Goal: Transaction & Acquisition: Purchase product/service

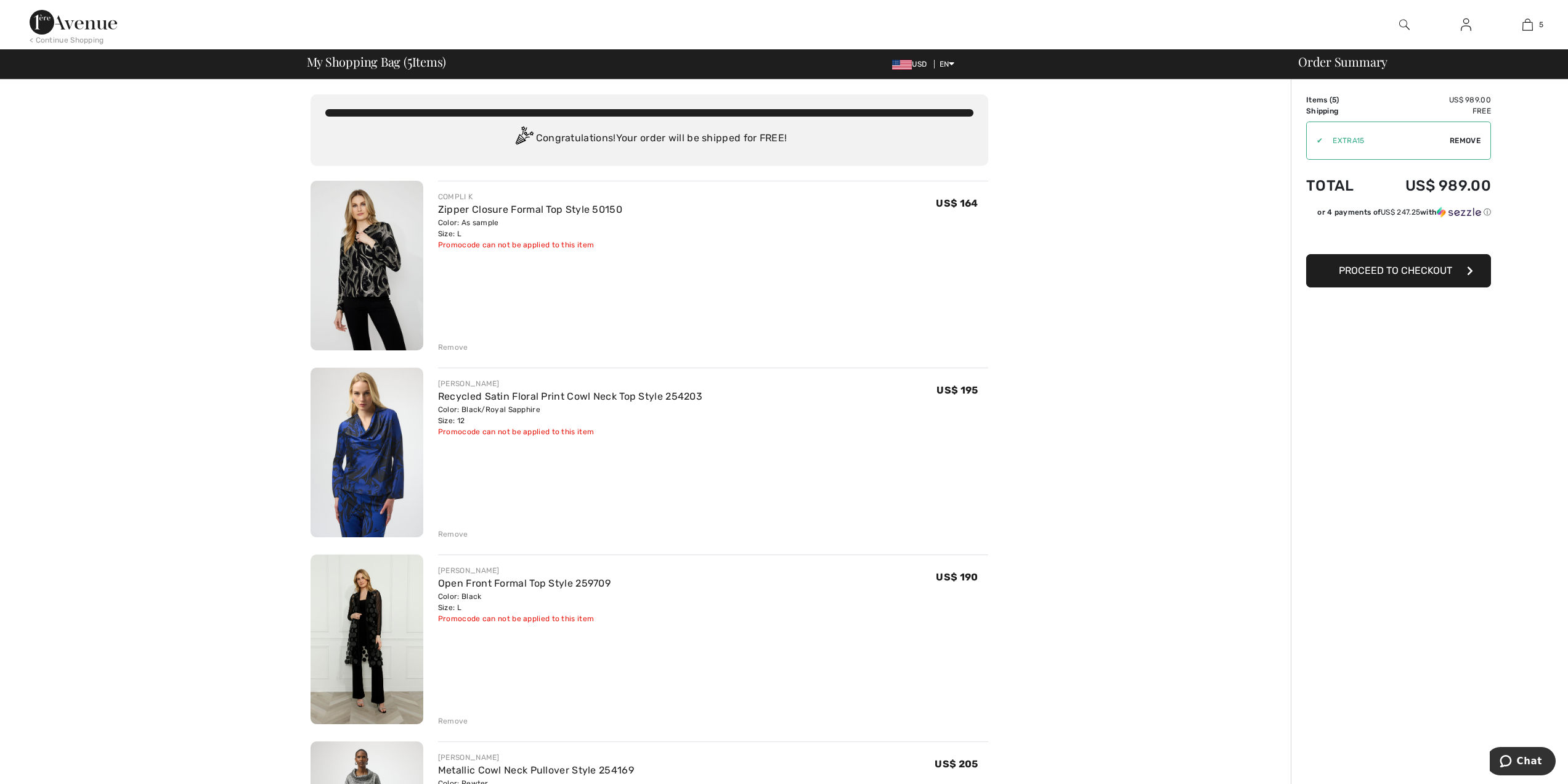
click at [450, 347] on div "Remove" at bounding box center [453, 347] width 31 height 11
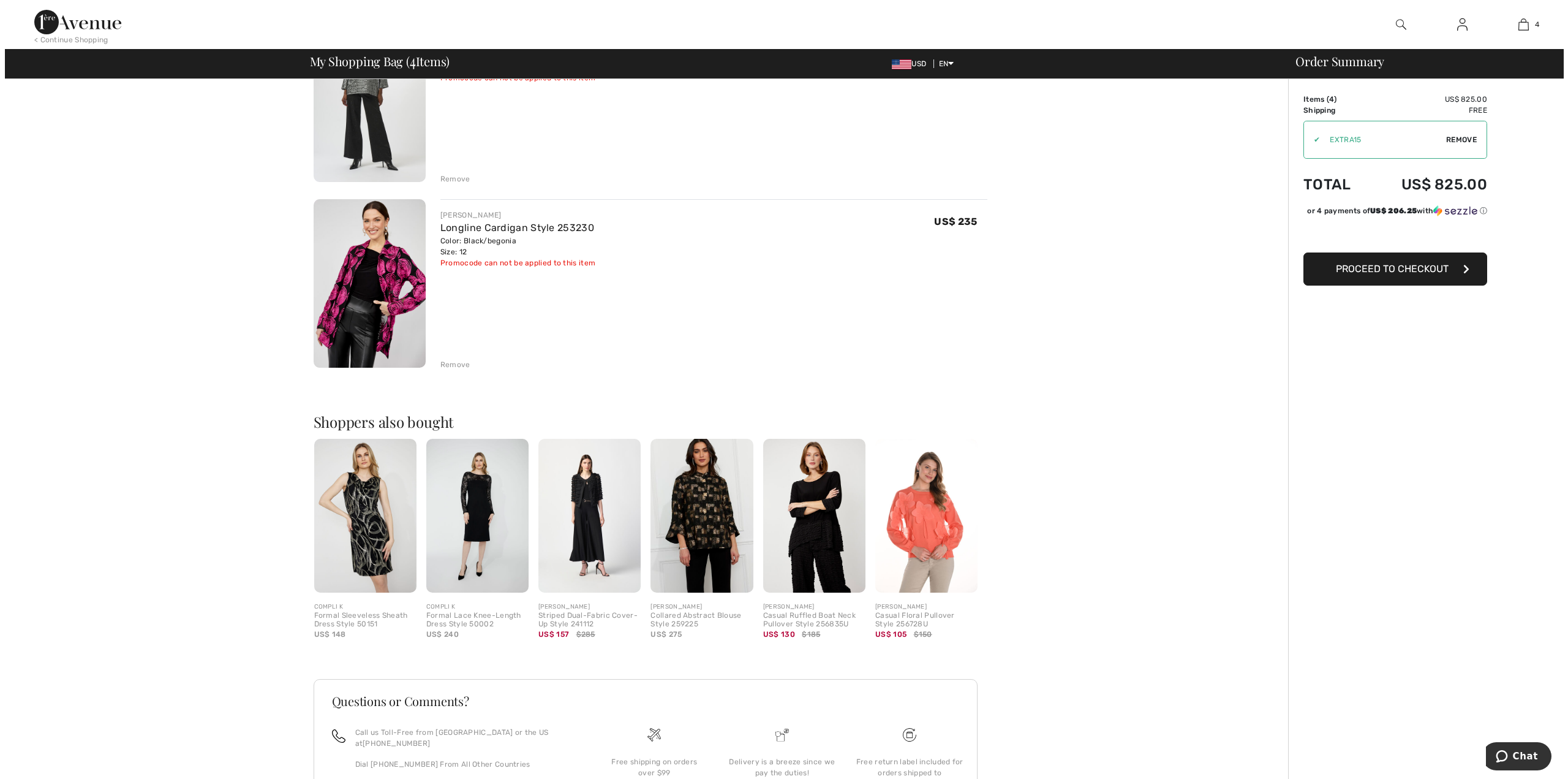
scroll to position [538, 0]
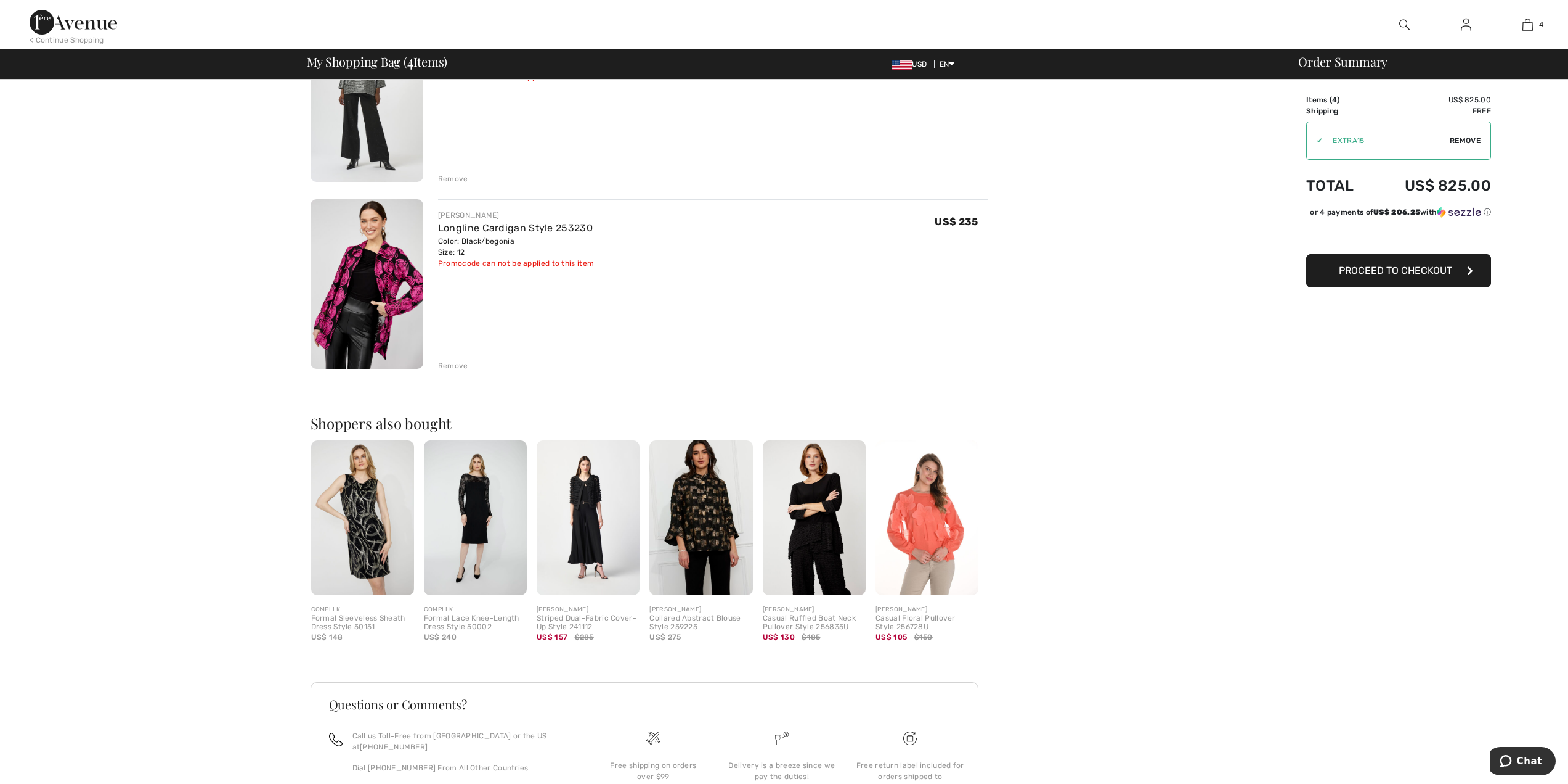
click at [718, 489] on img at bounding box center [700, 517] width 103 height 155
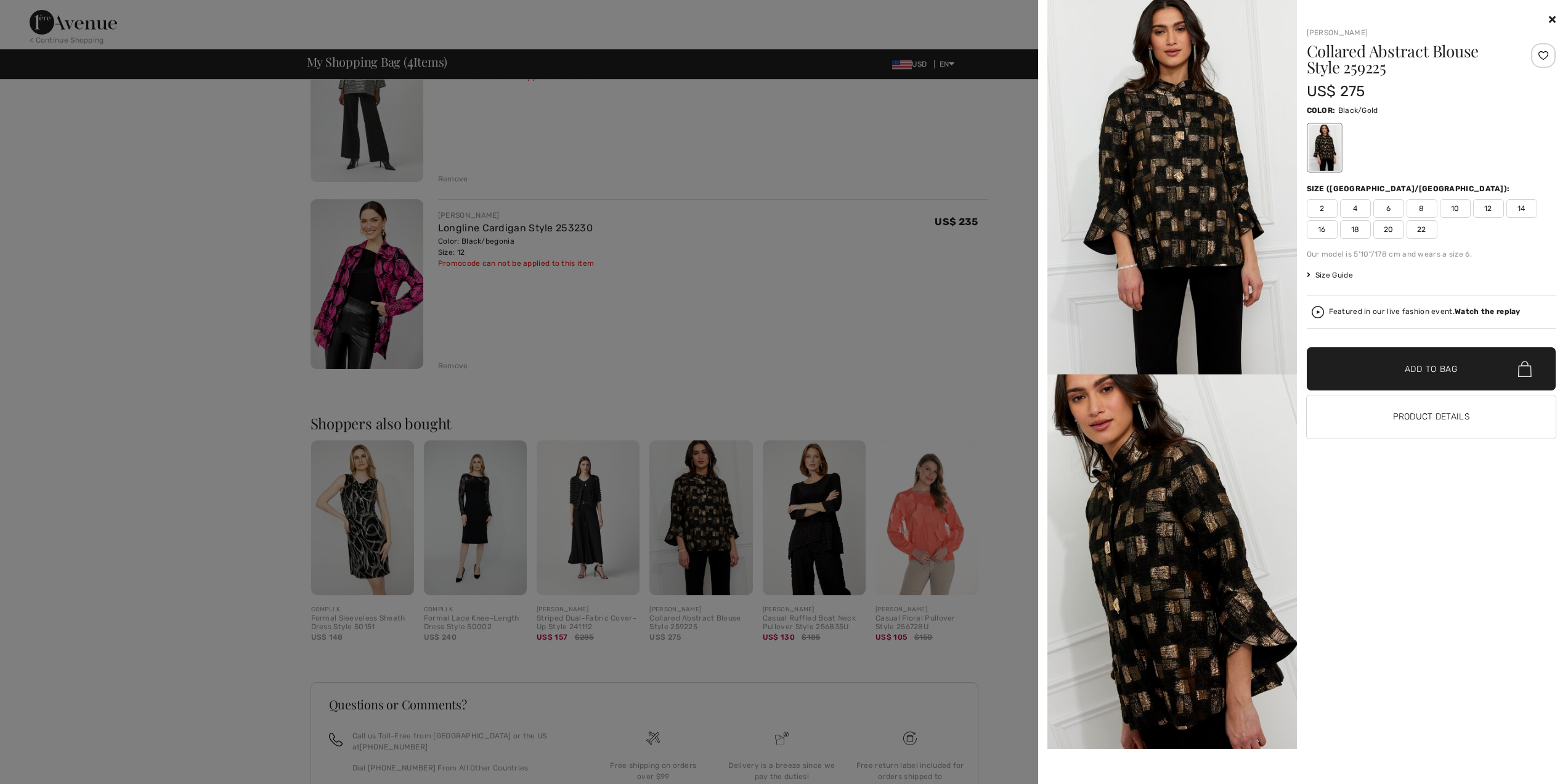
click at [1209, 229] on img at bounding box center [1172, 187] width 250 height 375
click at [868, 203] on div at bounding box center [784, 392] width 1568 height 784
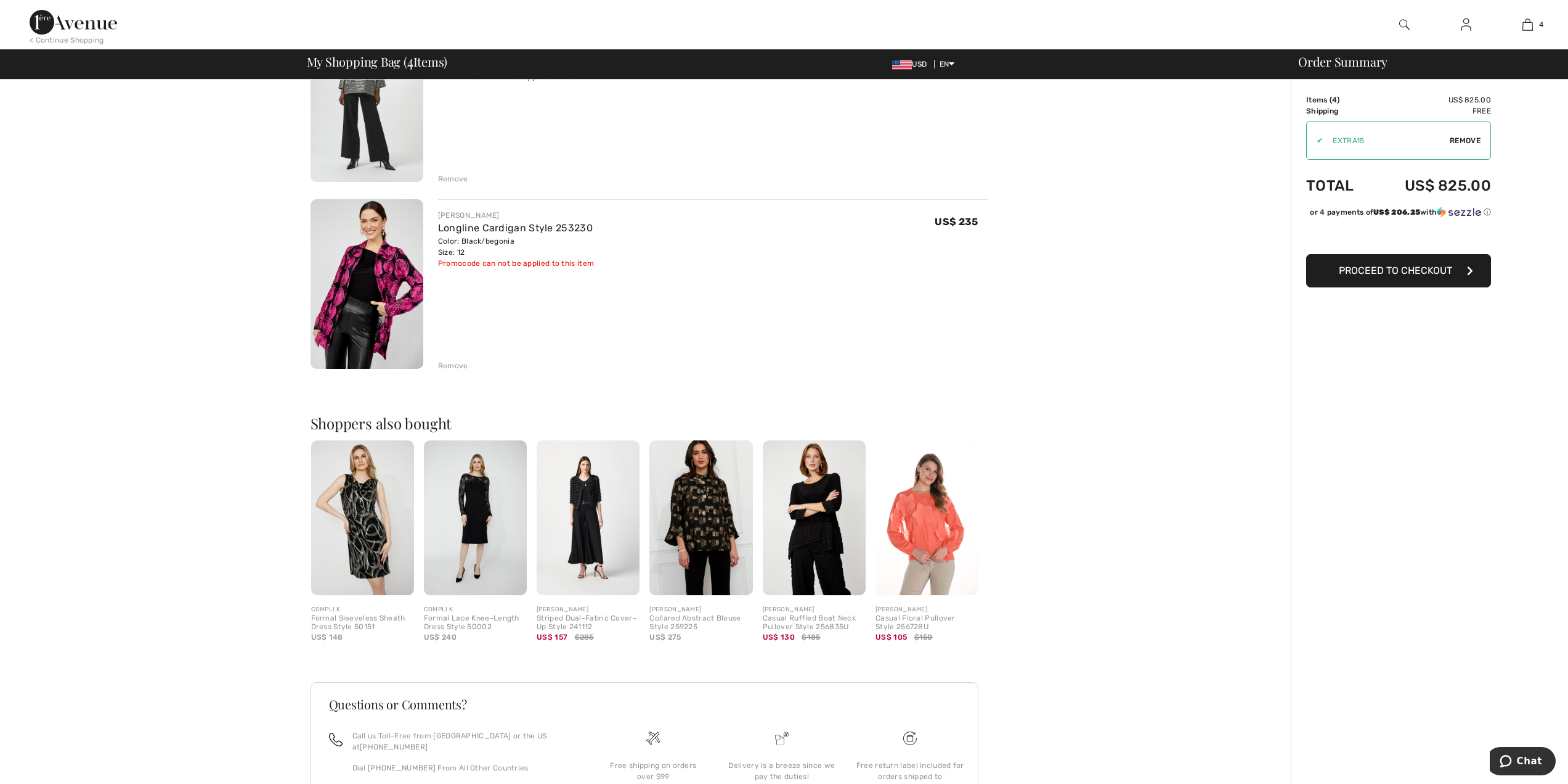
click at [1407, 26] on img at bounding box center [1405, 25] width 11 height 15
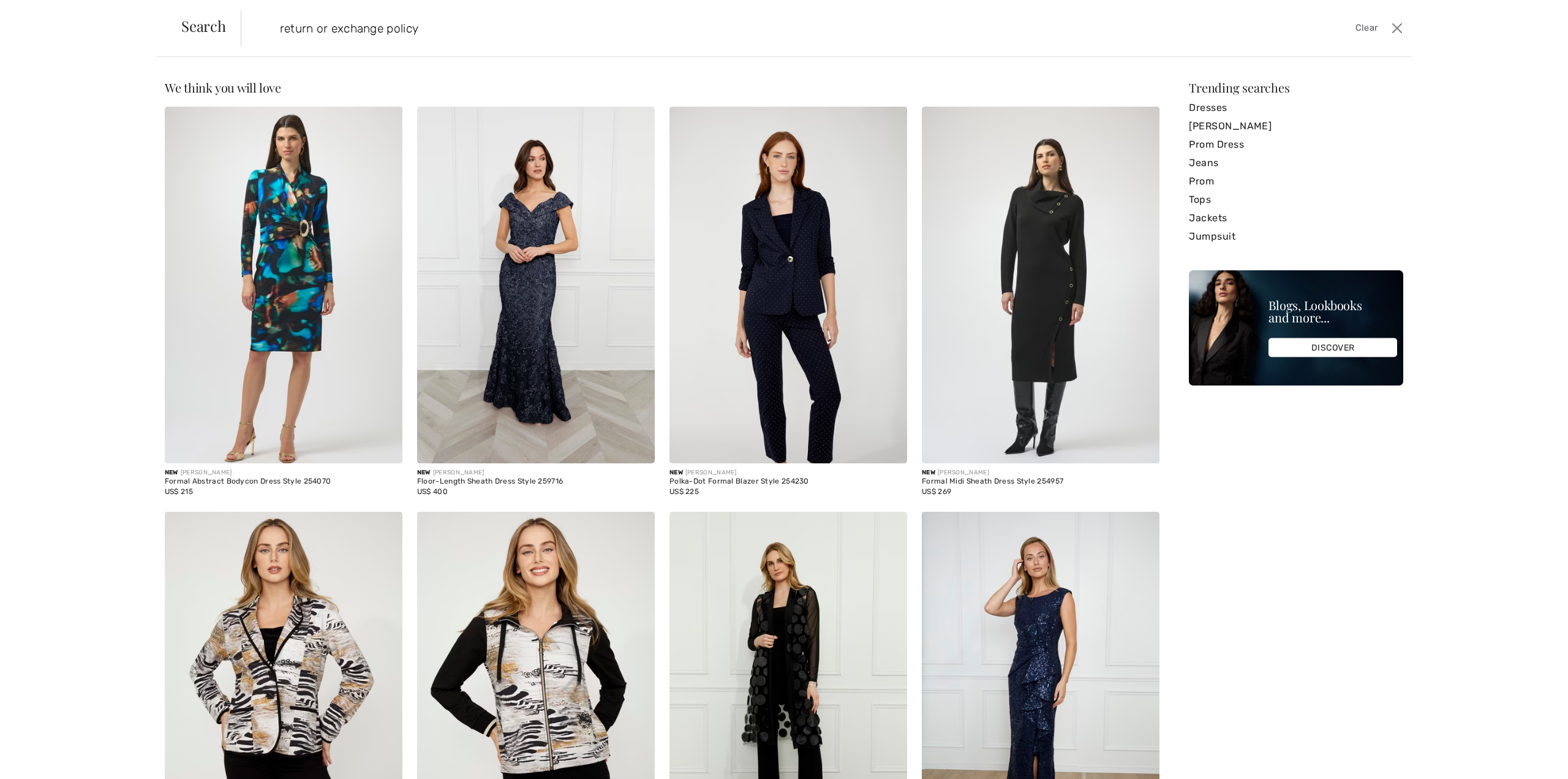
type input "return or exchange policy"
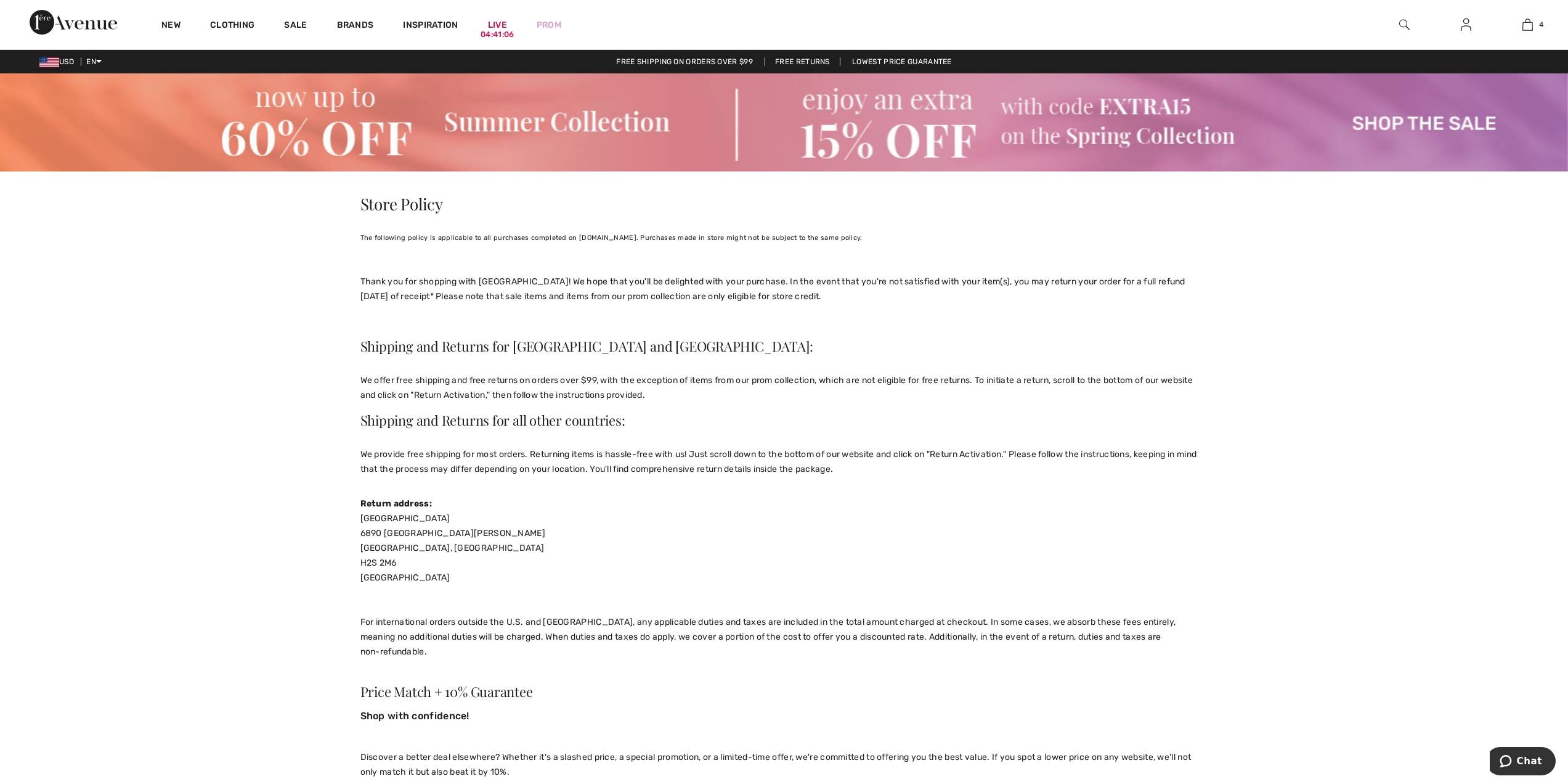
click at [878, 104] on img at bounding box center [784, 122] width 1568 height 98
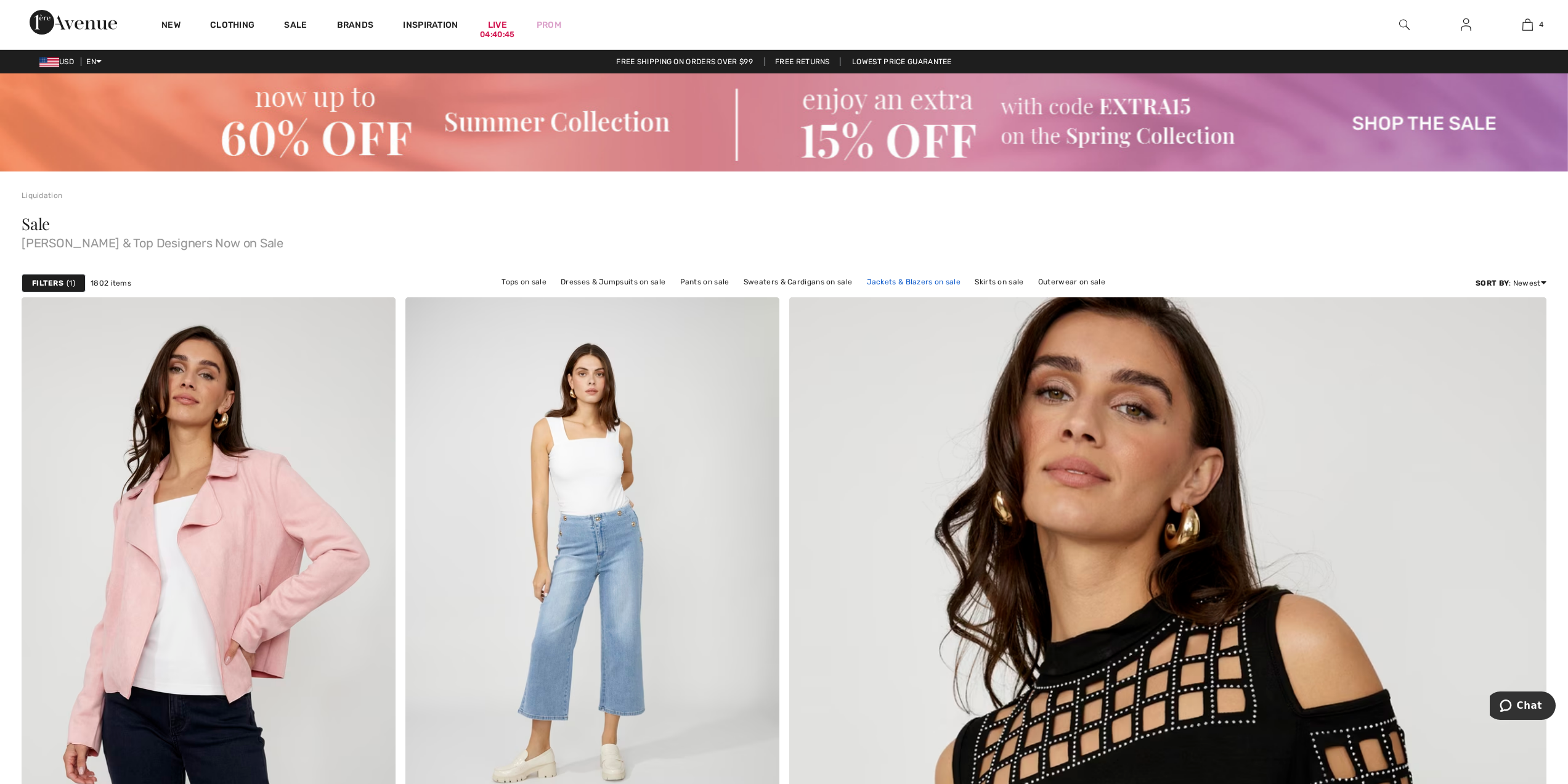
click at [902, 285] on link "Jackets & Blazers on sale" at bounding box center [914, 281] width 106 height 16
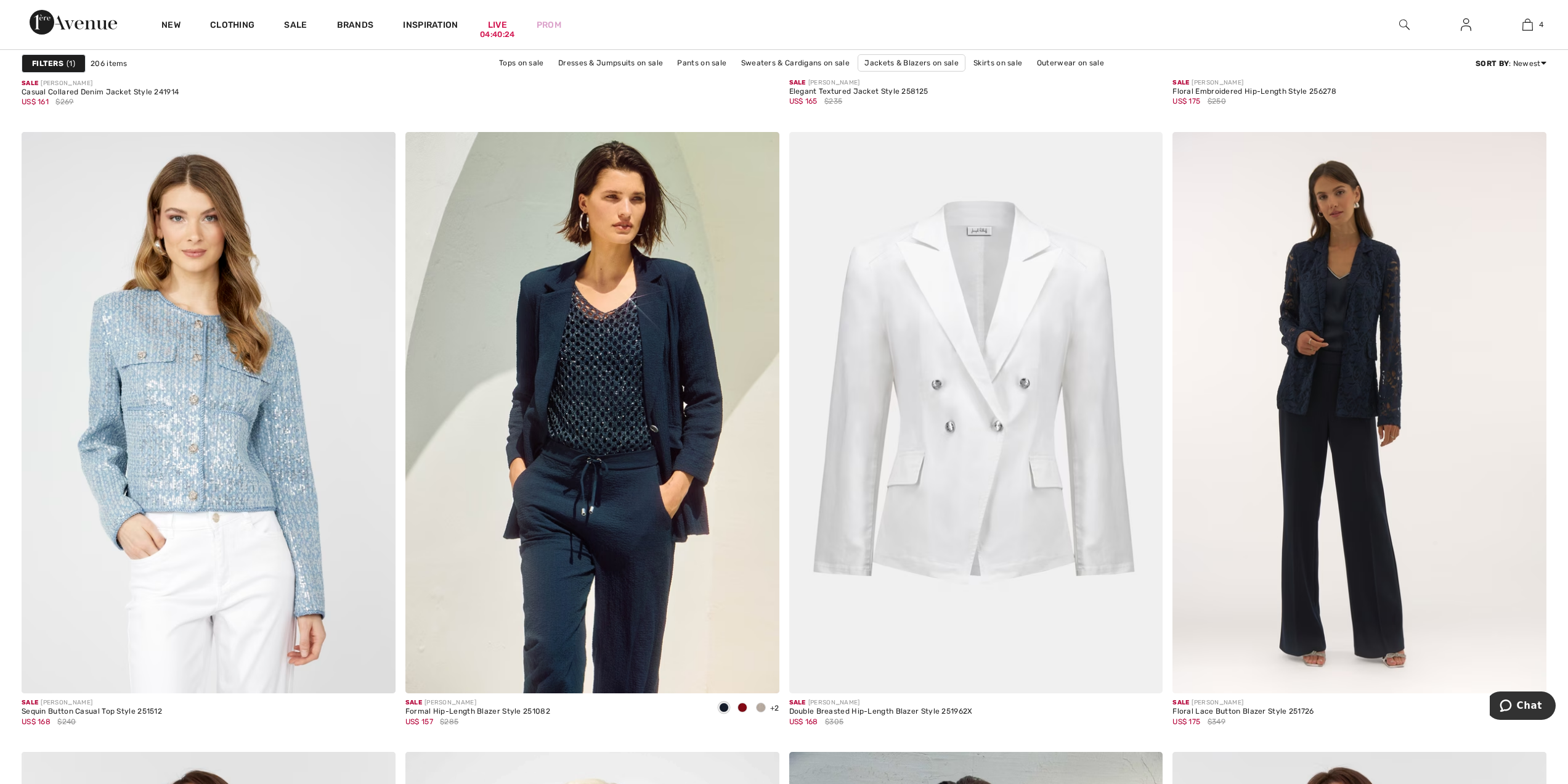
scroll to position [6226, 0]
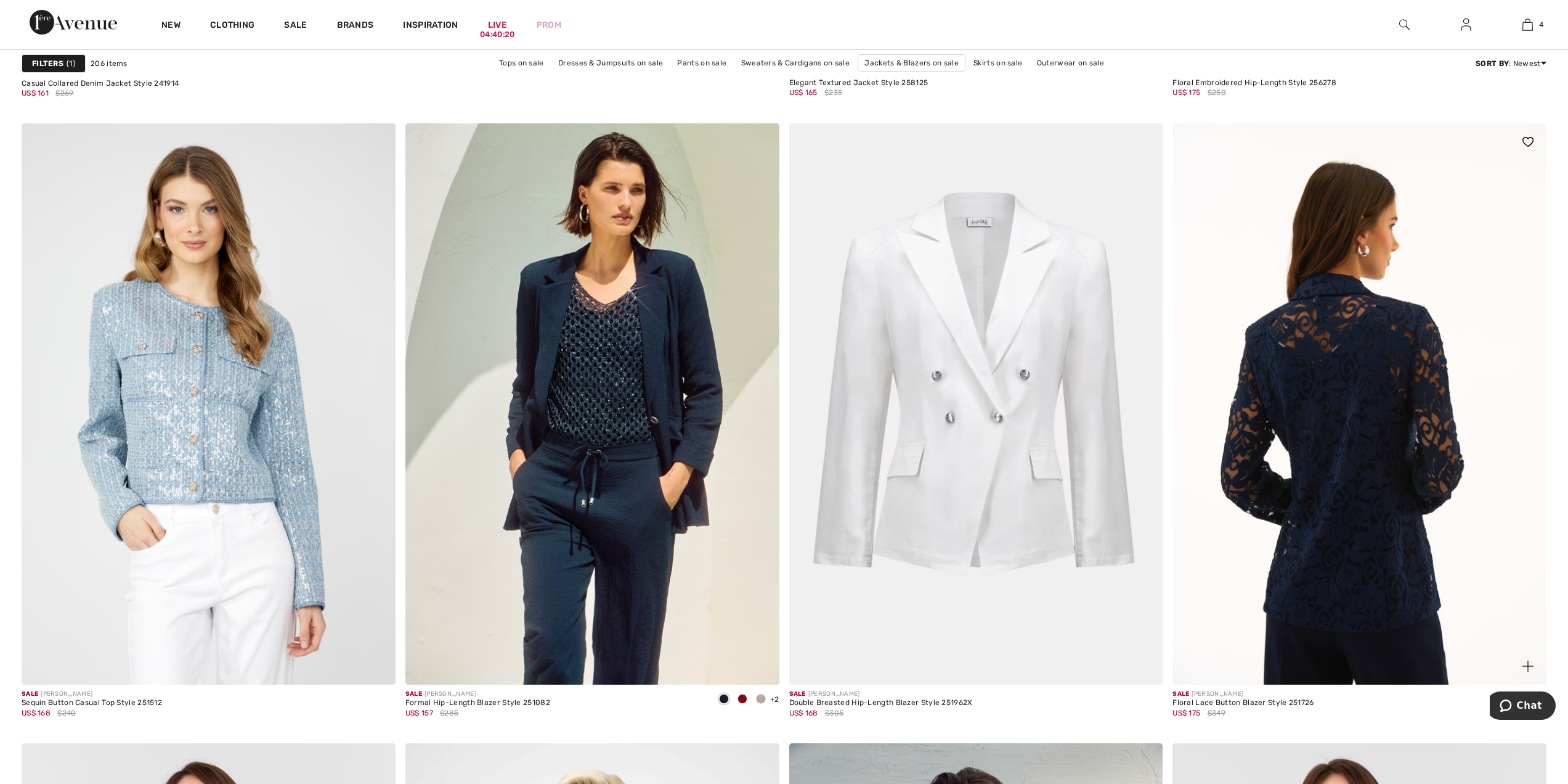
click at [1354, 452] on img at bounding box center [1360, 404] width 374 height 561
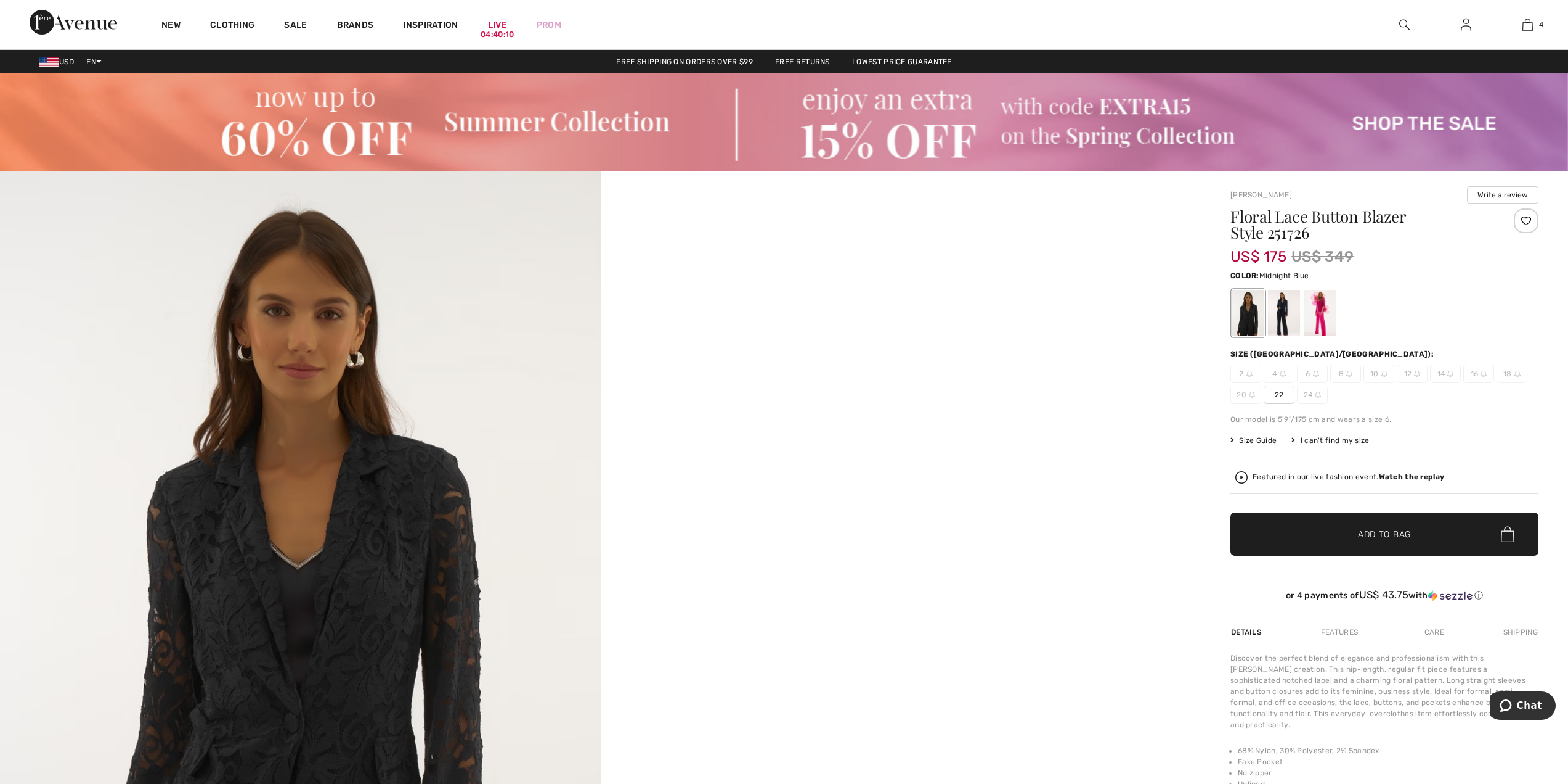
click at [1284, 320] on div at bounding box center [1284, 313] width 32 height 46
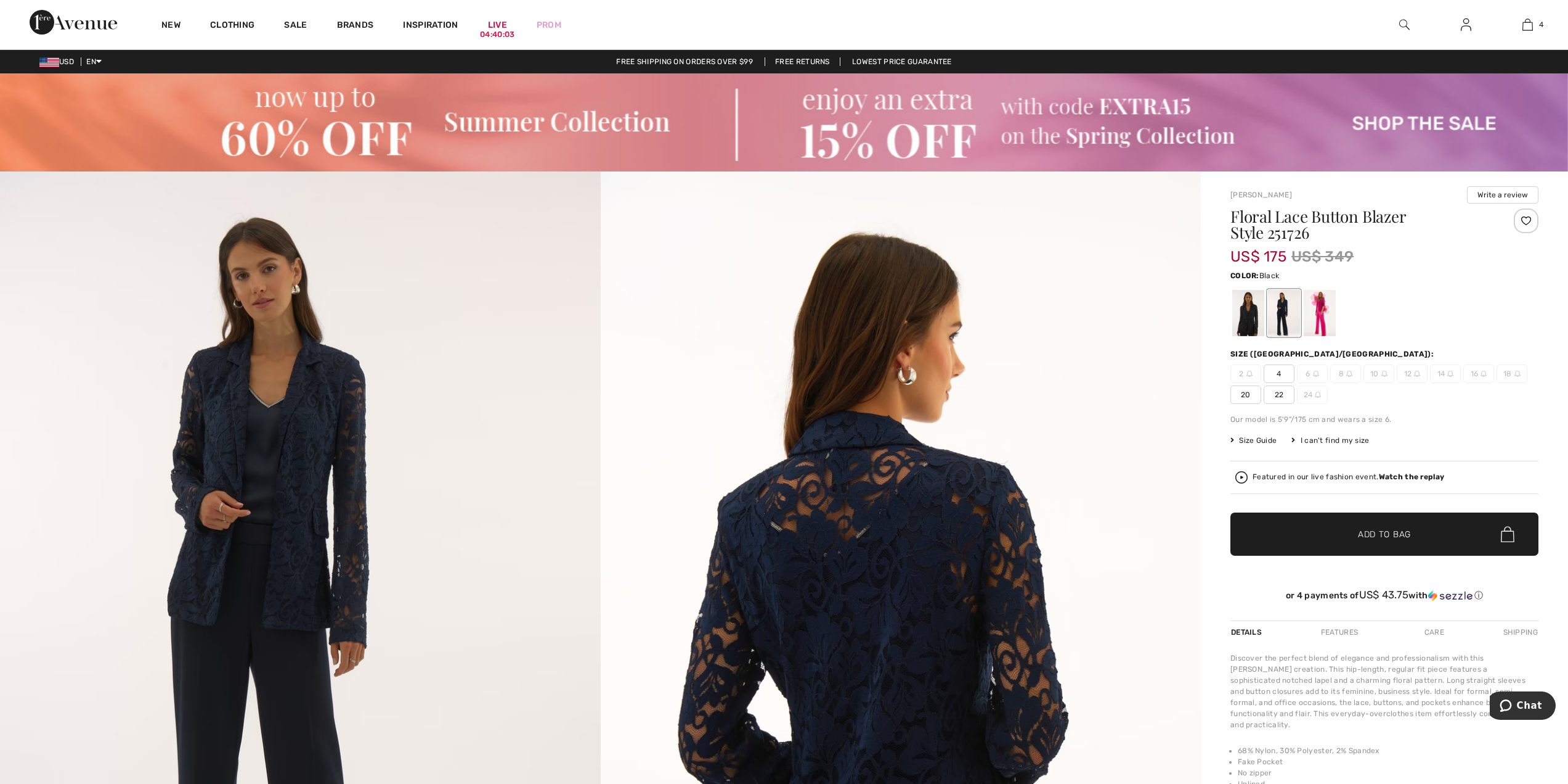
click at [1247, 323] on div at bounding box center [1248, 313] width 32 height 46
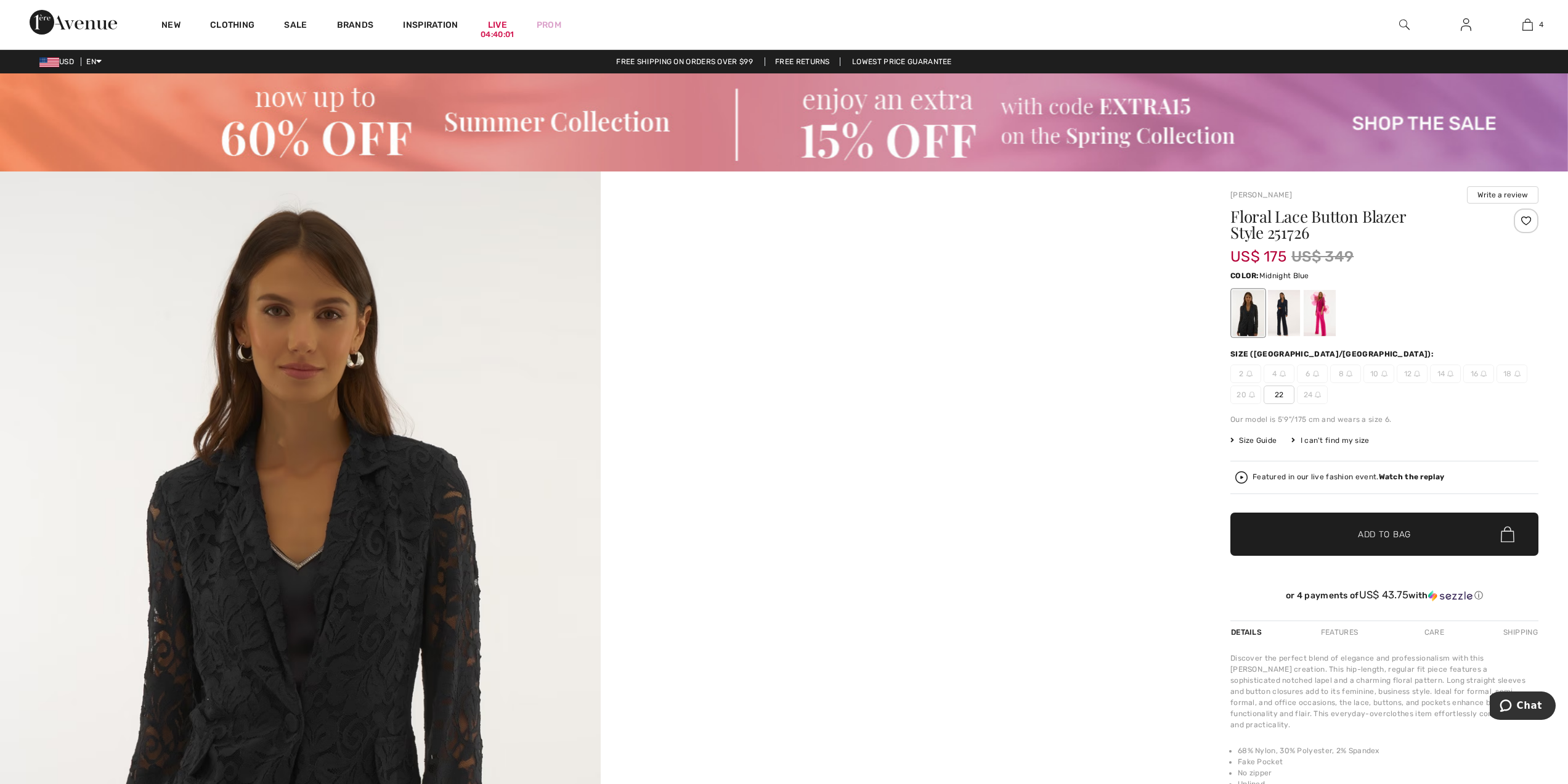
click at [1290, 325] on div at bounding box center [1284, 313] width 32 height 46
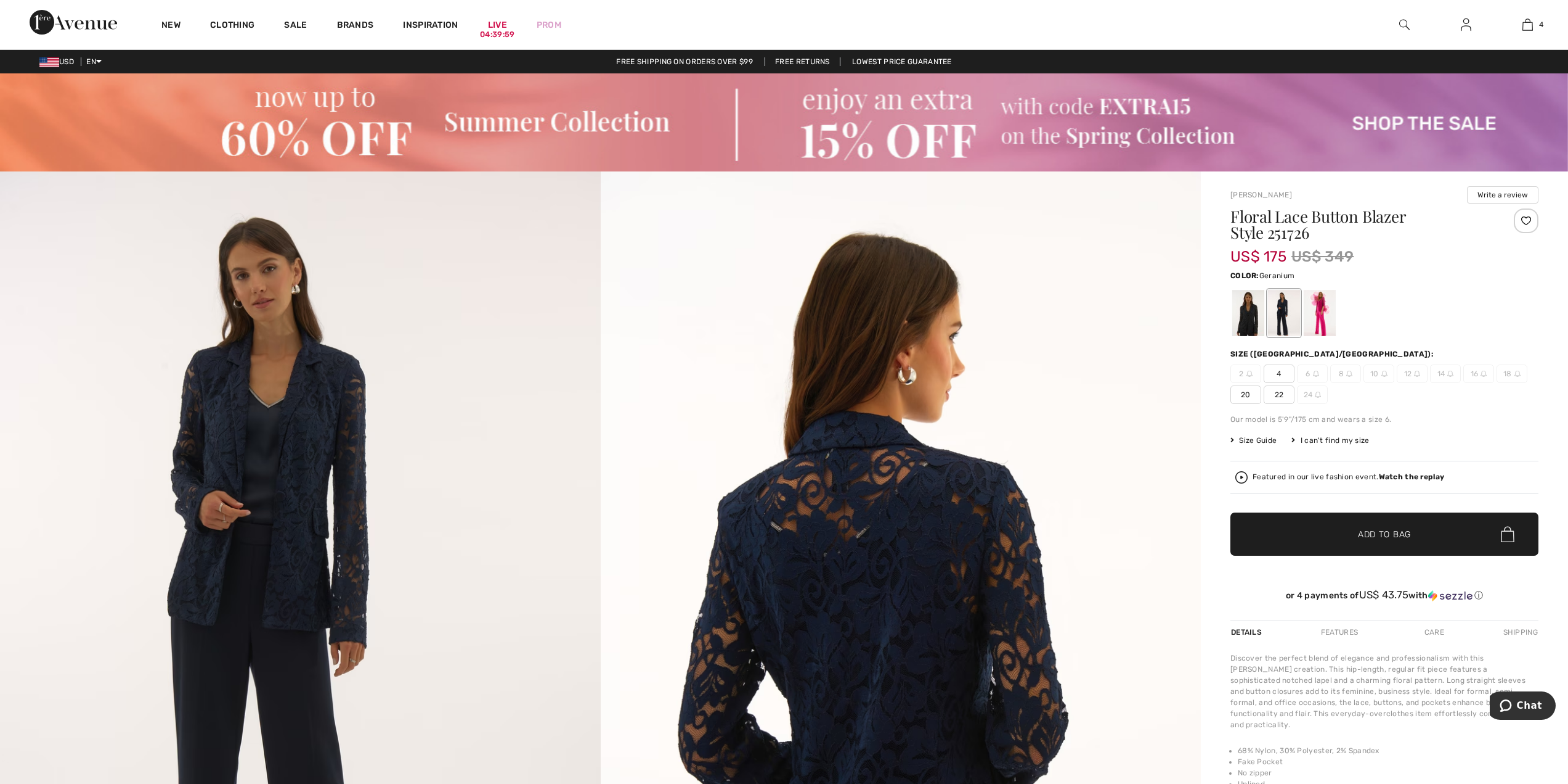
click at [1330, 324] on div at bounding box center [1320, 313] width 32 height 46
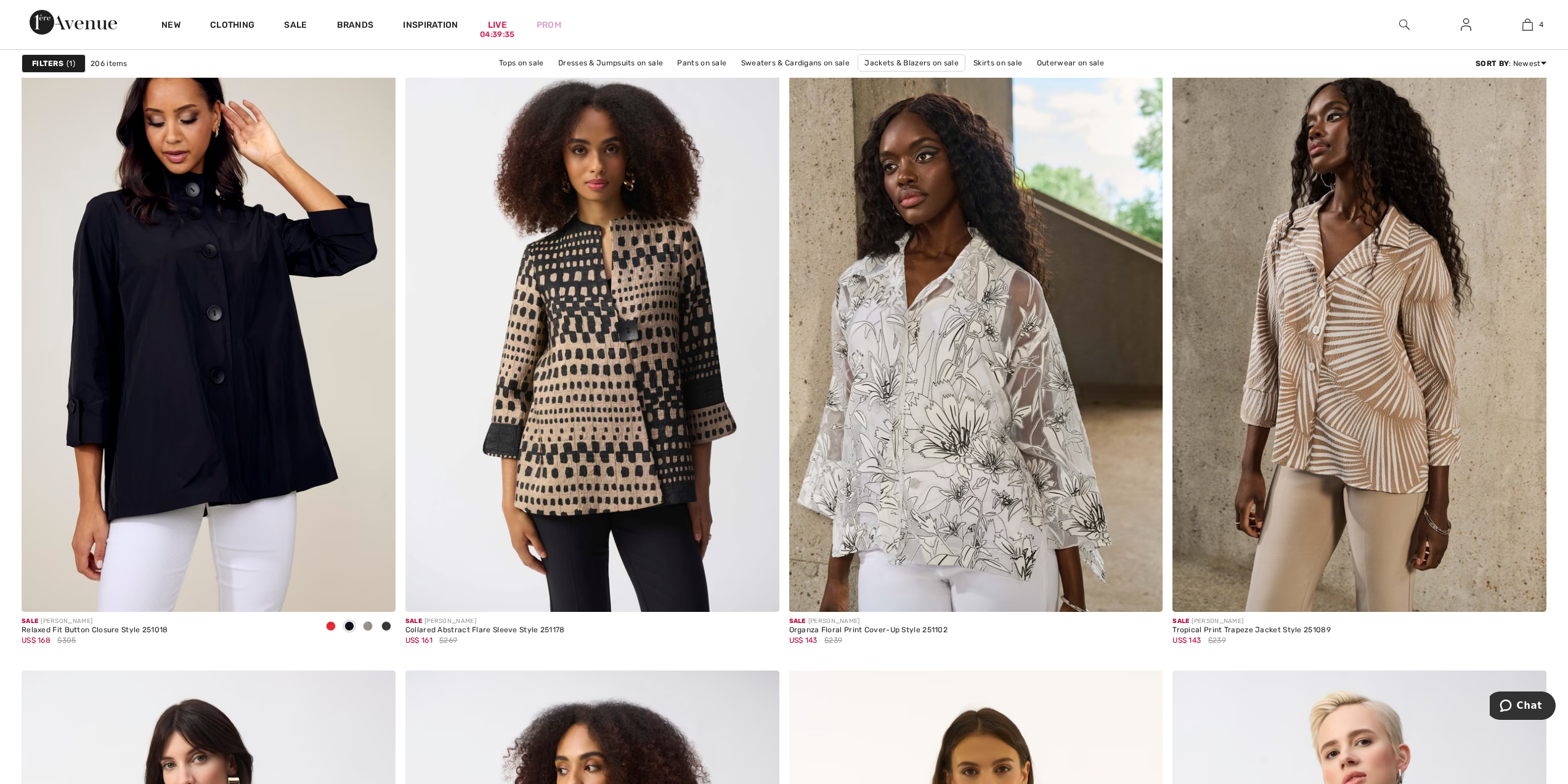
scroll to position [8362, 0]
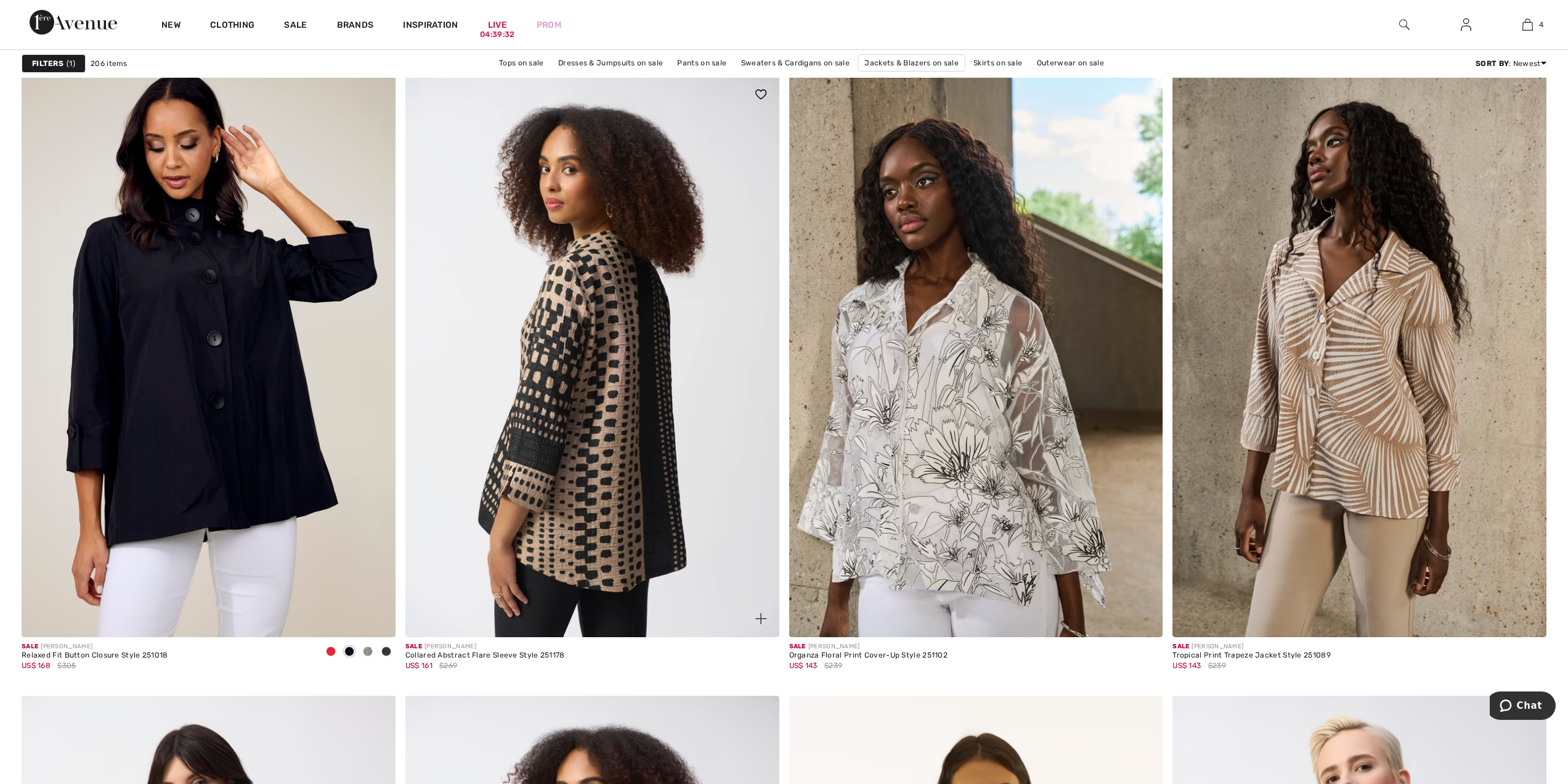
click at [605, 452] on img at bounding box center [593, 357] width 374 height 561
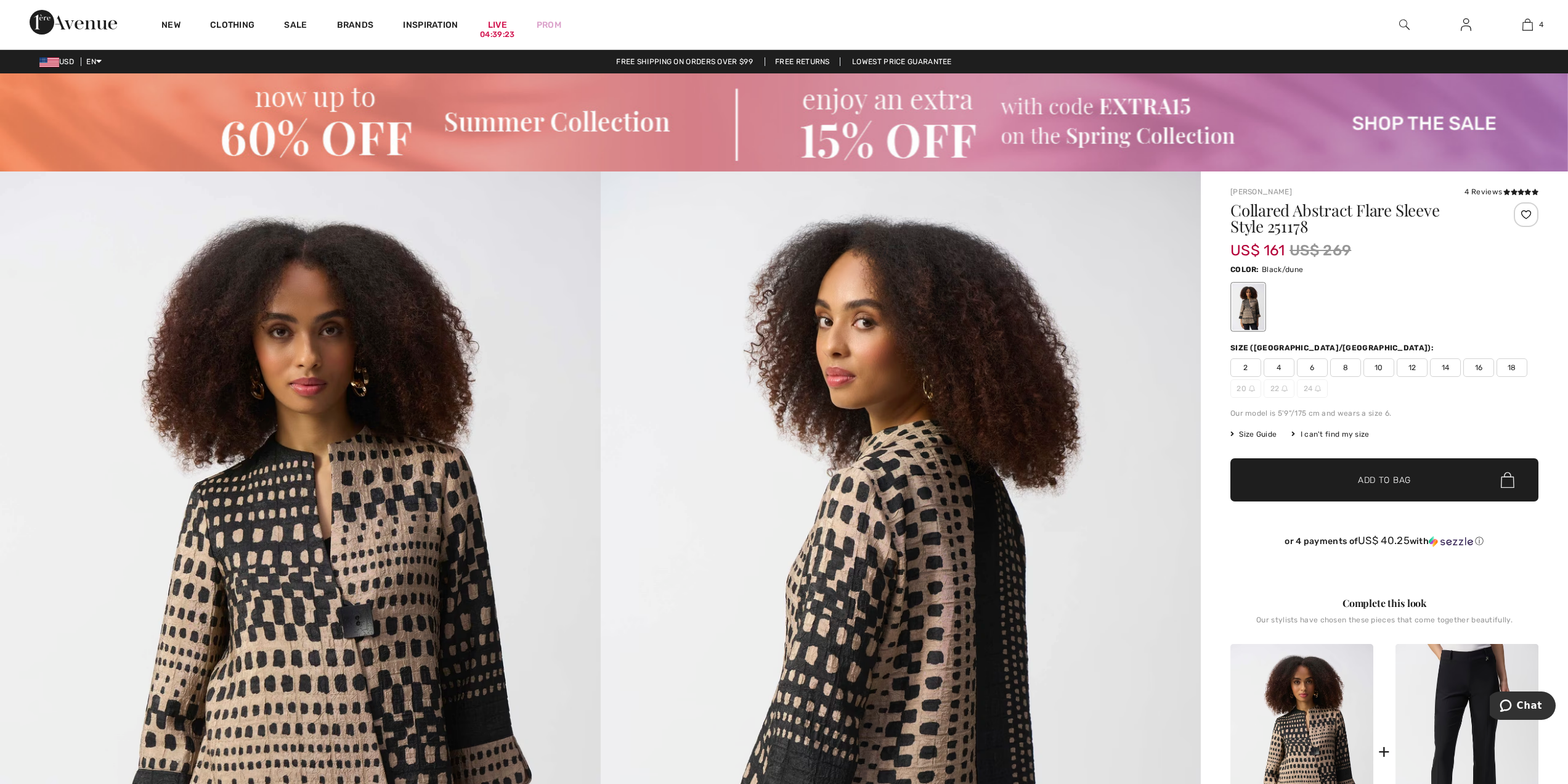
click at [1439, 371] on span "14" at bounding box center [1445, 367] width 31 height 18
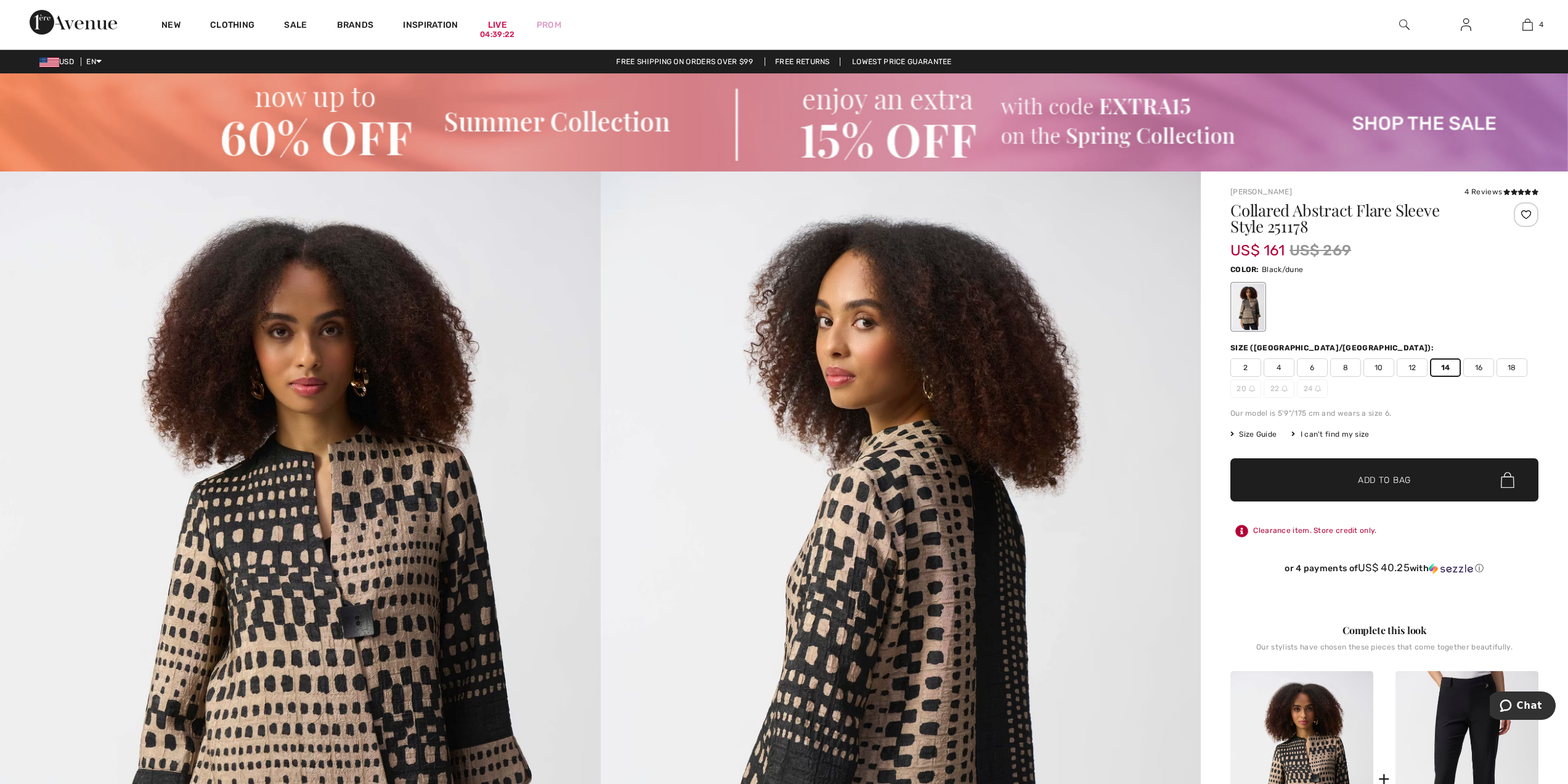
click at [1409, 479] on span "Add to Bag" at bounding box center [1385, 480] width 53 height 13
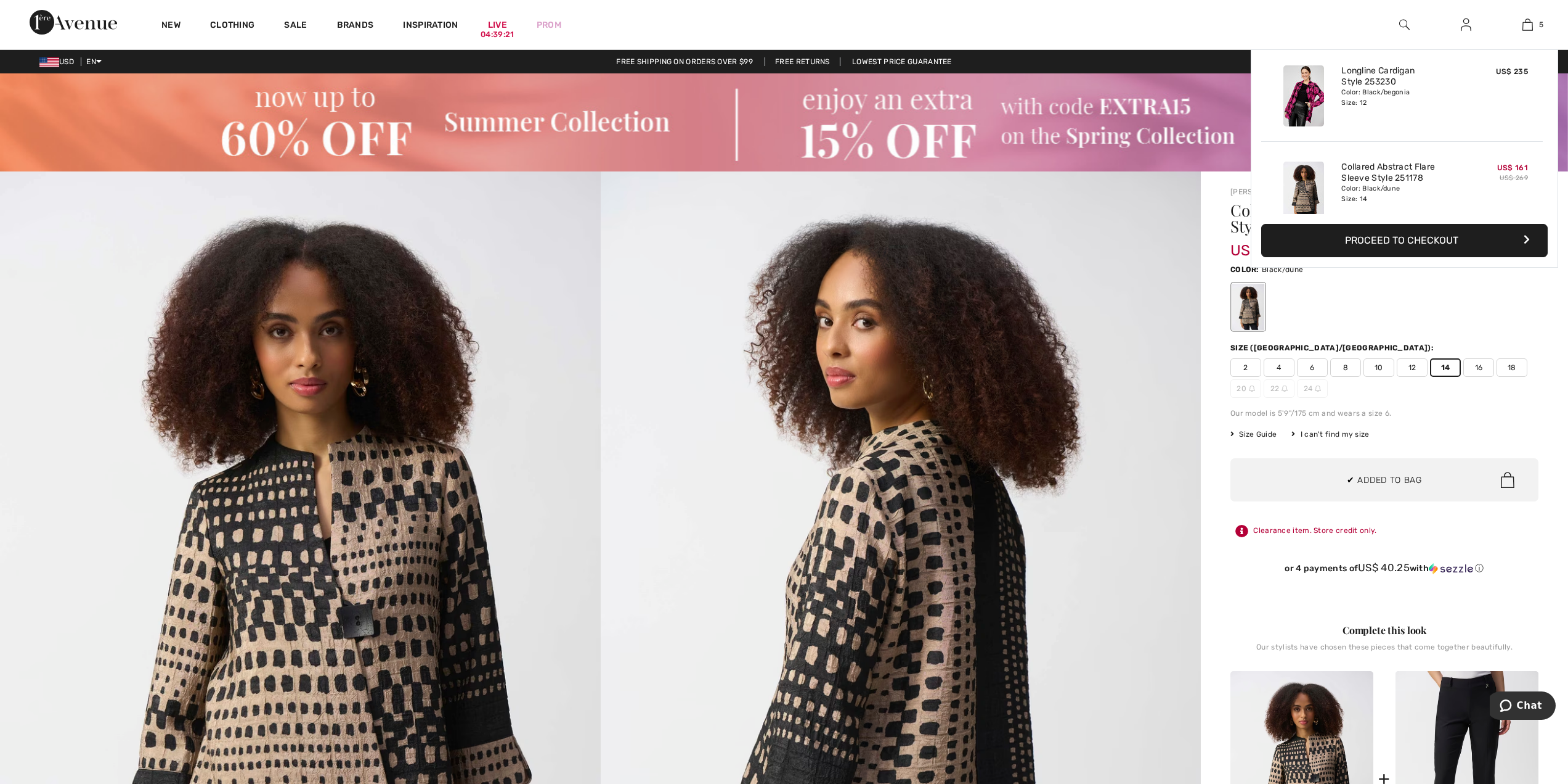
scroll to position [327, 0]
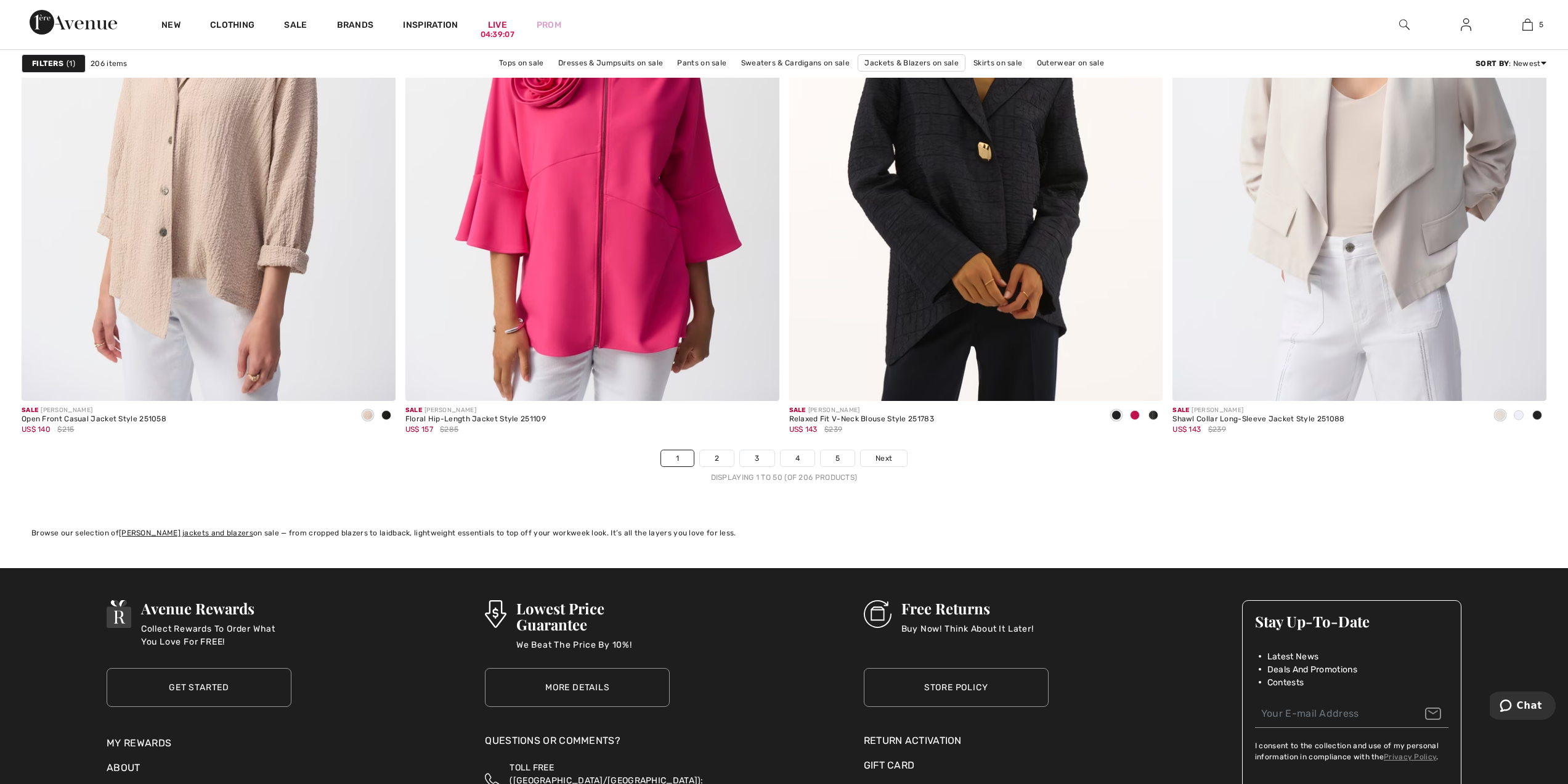
scroll to position [9250, 0]
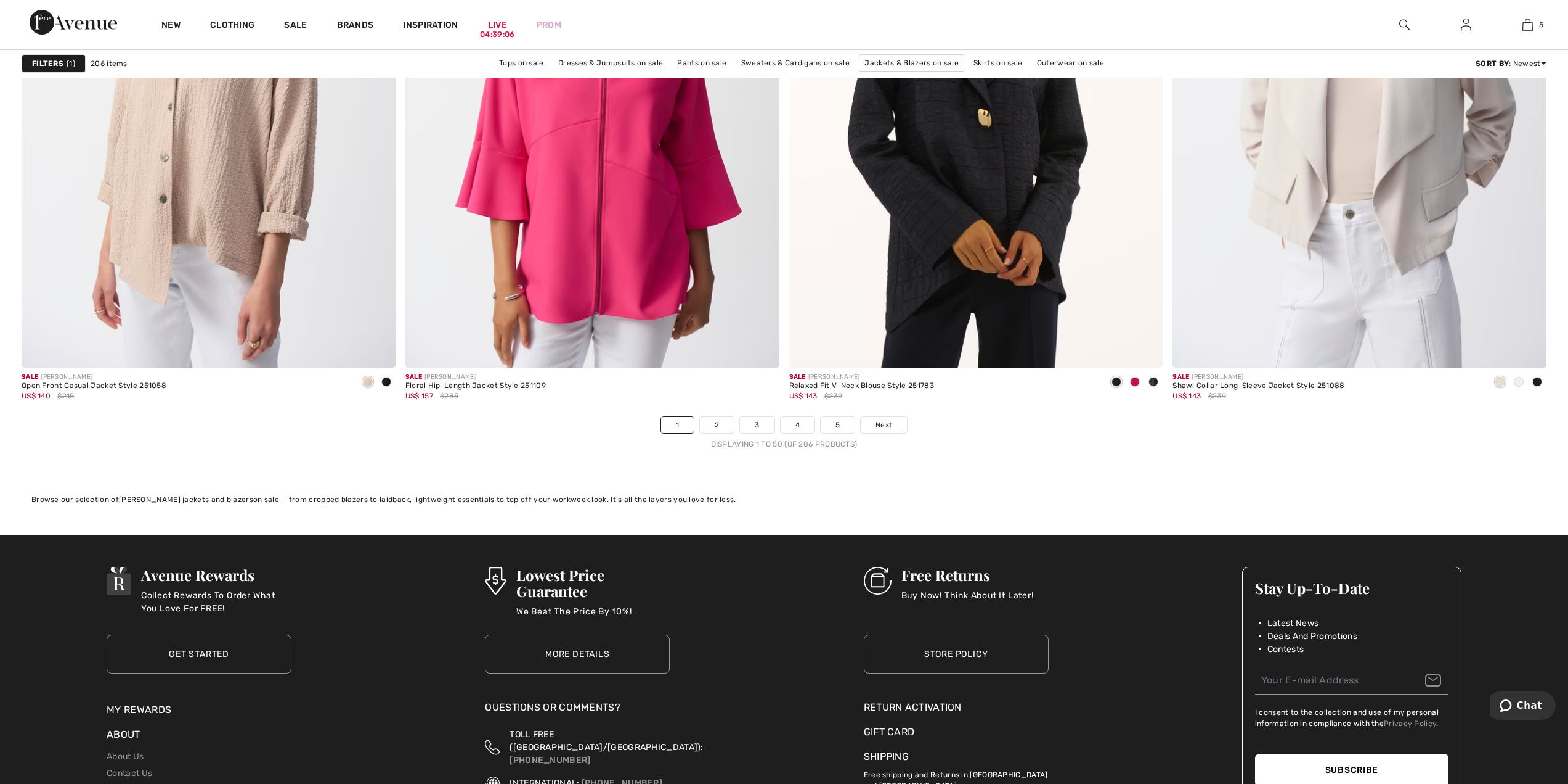
drag, startPoint x: 1575, startPoint y: 654, endPoint x: 53, endPoint y: 30, distance: 1644.9
click at [715, 427] on link "2" at bounding box center [717, 424] width 34 height 16
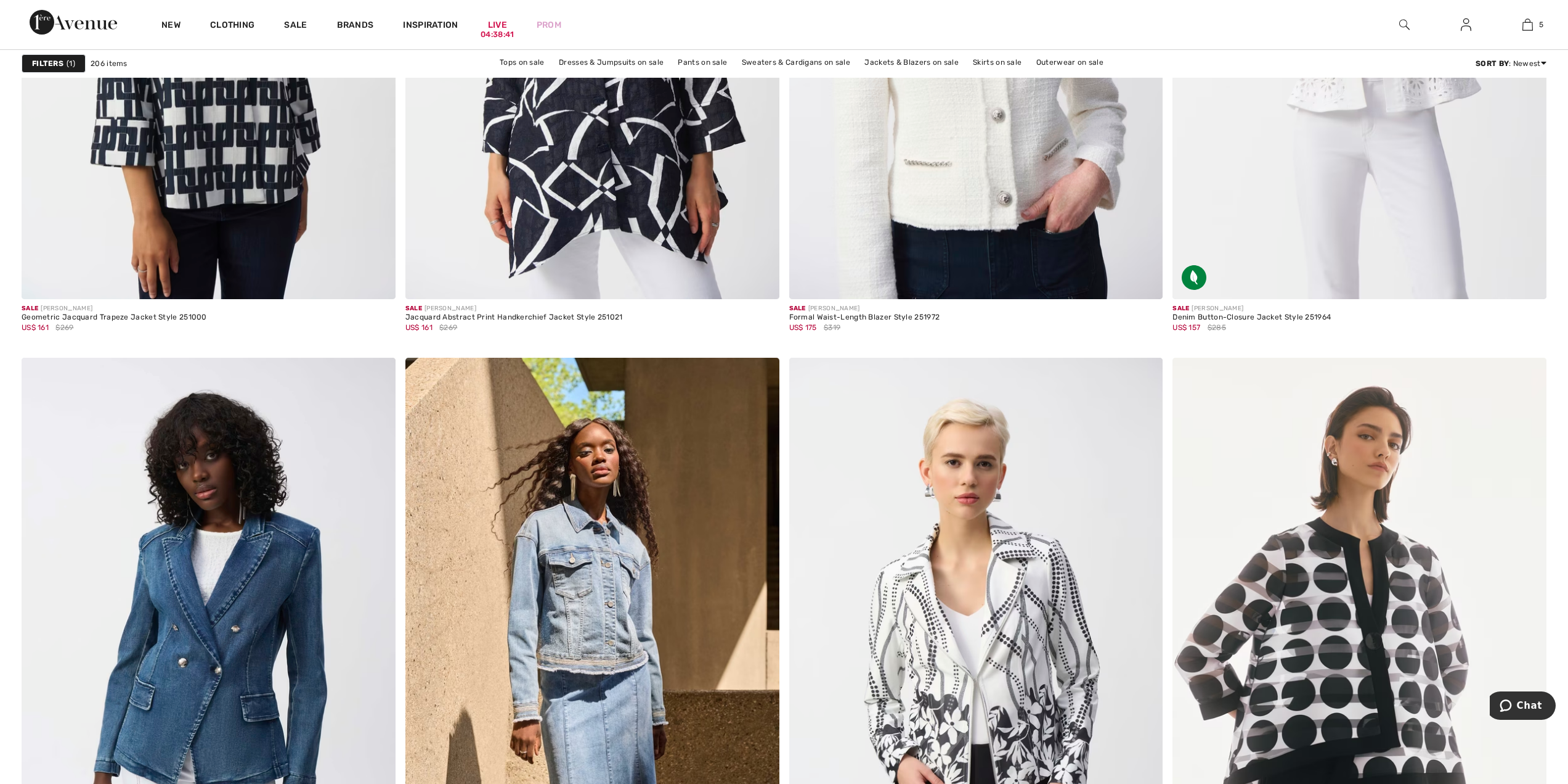
scroll to position [3275, 0]
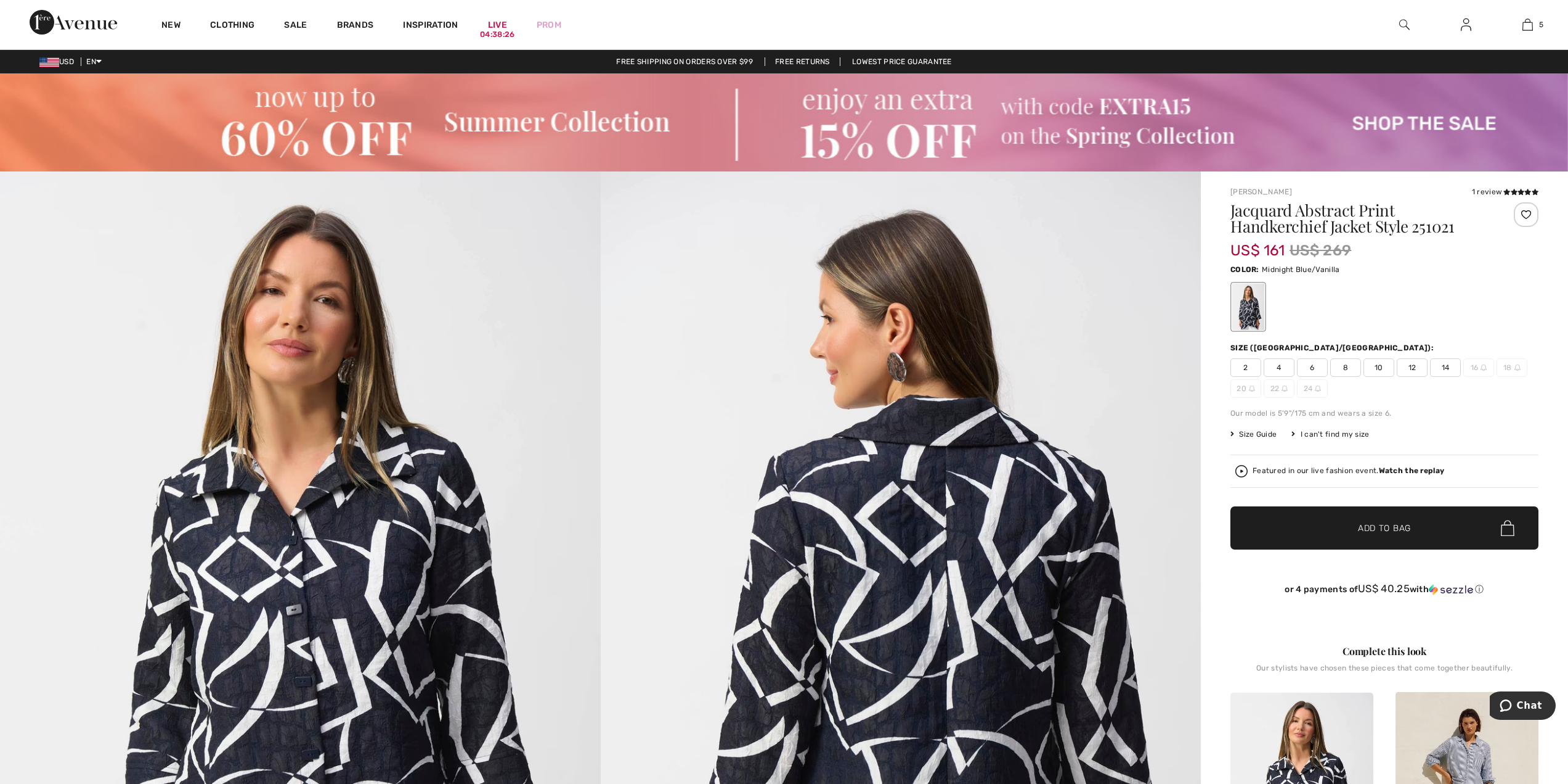
click at [1393, 523] on span "Add to Bag" at bounding box center [1385, 528] width 53 height 13
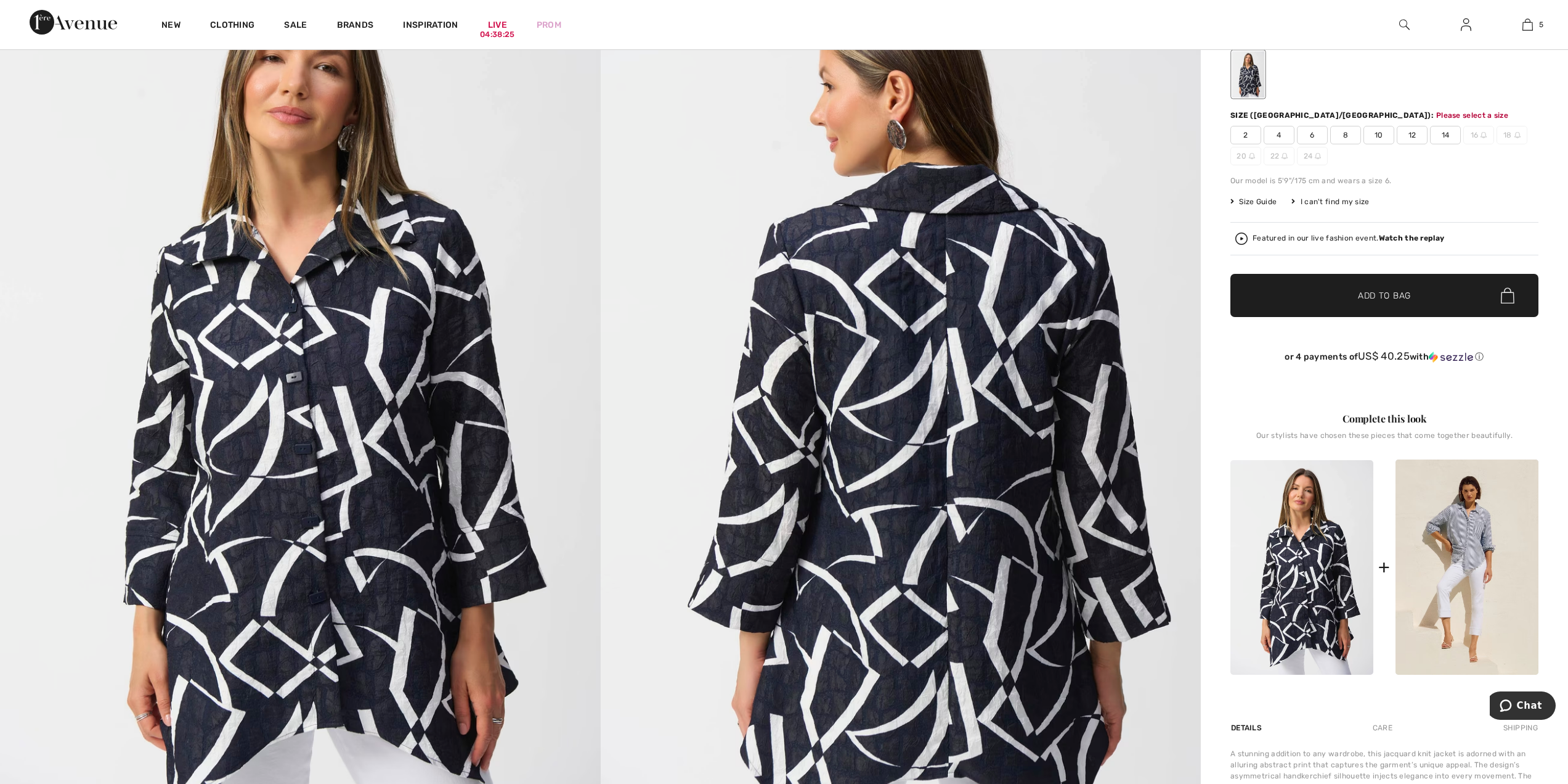
scroll to position [243, 0]
